Goal: Find specific page/section: Find specific page/section

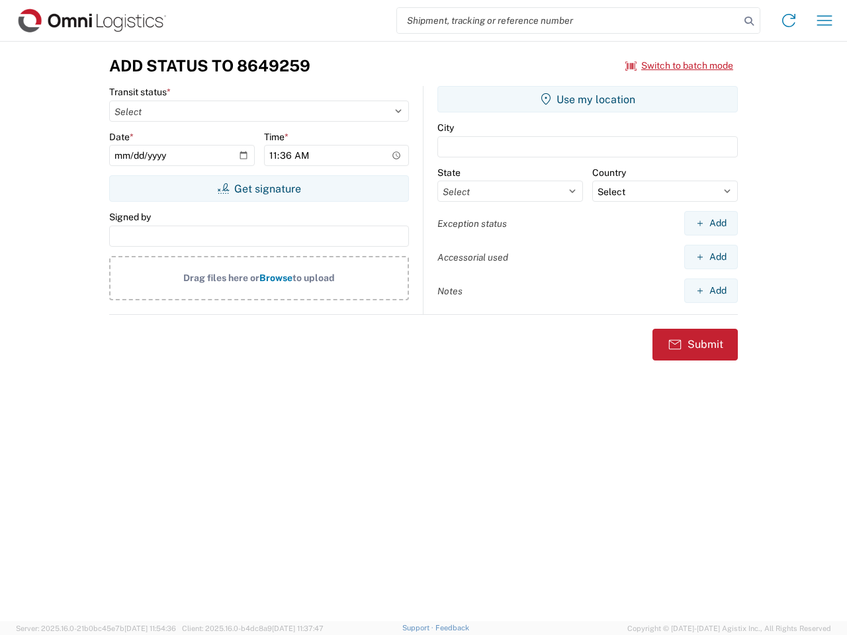
click at [568, 21] on input "search" at bounding box center [568, 20] width 343 height 25
click at [749, 21] on icon at bounding box center [749, 21] width 19 height 19
click at [789, 21] on icon at bounding box center [788, 20] width 21 height 21
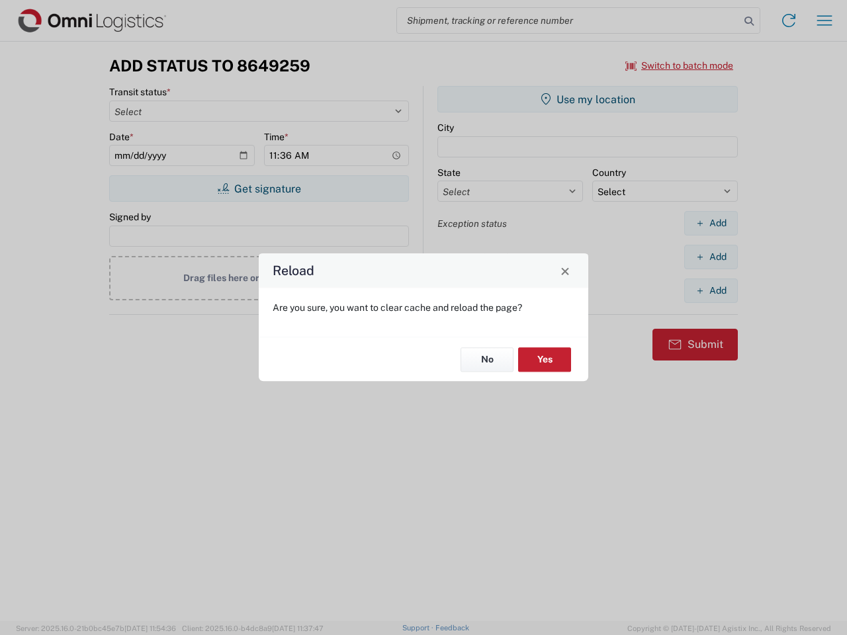
click at [824, 21] on div "Reload Are you sure, you want to clear cache and reload the page? No Yes" at bounding box center [423, 317] width 847 height 635
click at [679, 65] on div "Reload Are you sure, you want to clear cache and reload the page? No Yes" at bounding box center [423, 317] width 847 height 635
click at [259, 189] on div "Reload Are you sure, you want to clear cache and reload the page? No Yes" at bounding box center [423, 317] width 847 height 635
click at [587, 99] on div "Reload Are you sure, you want to clear cache and reload the page? No Yes" at bounding box center [423, 317] width 847 height 635
click at [710, 223] on div "Reload Are you sure, you want to clear cache and reload the page? No Yes" at bounding box center [423, 317] width 847 height 635
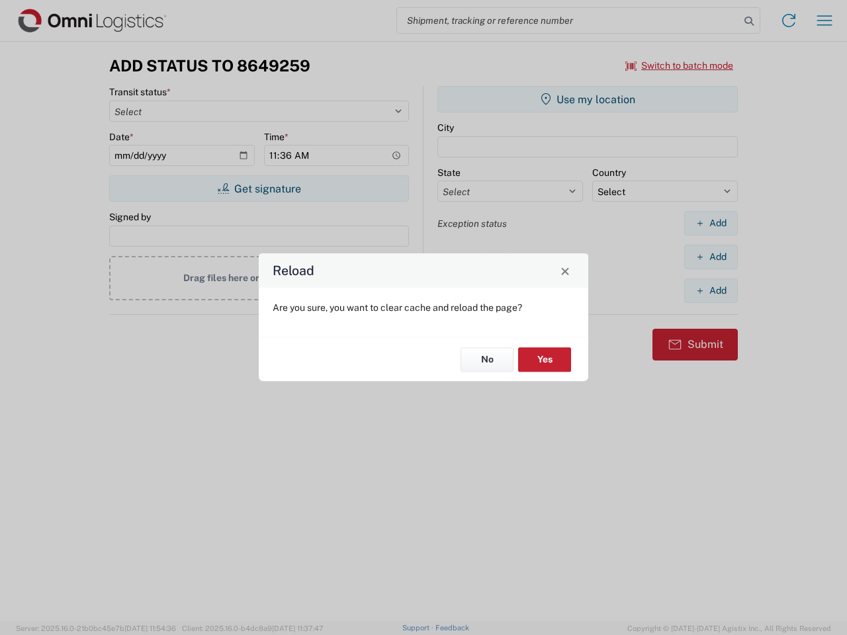
click at [710, 257] on div "Reload Are you sure, you want to clear cache and reload the page? No Yes" at bounding box center [423, 317] width 847 height 635
click at [710, 290] on div "Reload Are you sure, you want to clear cache and reload the page? No Yes" at bounding box center [423, 317] width 847 height 635
